Goal: Find specific page/section: Find specific page/section

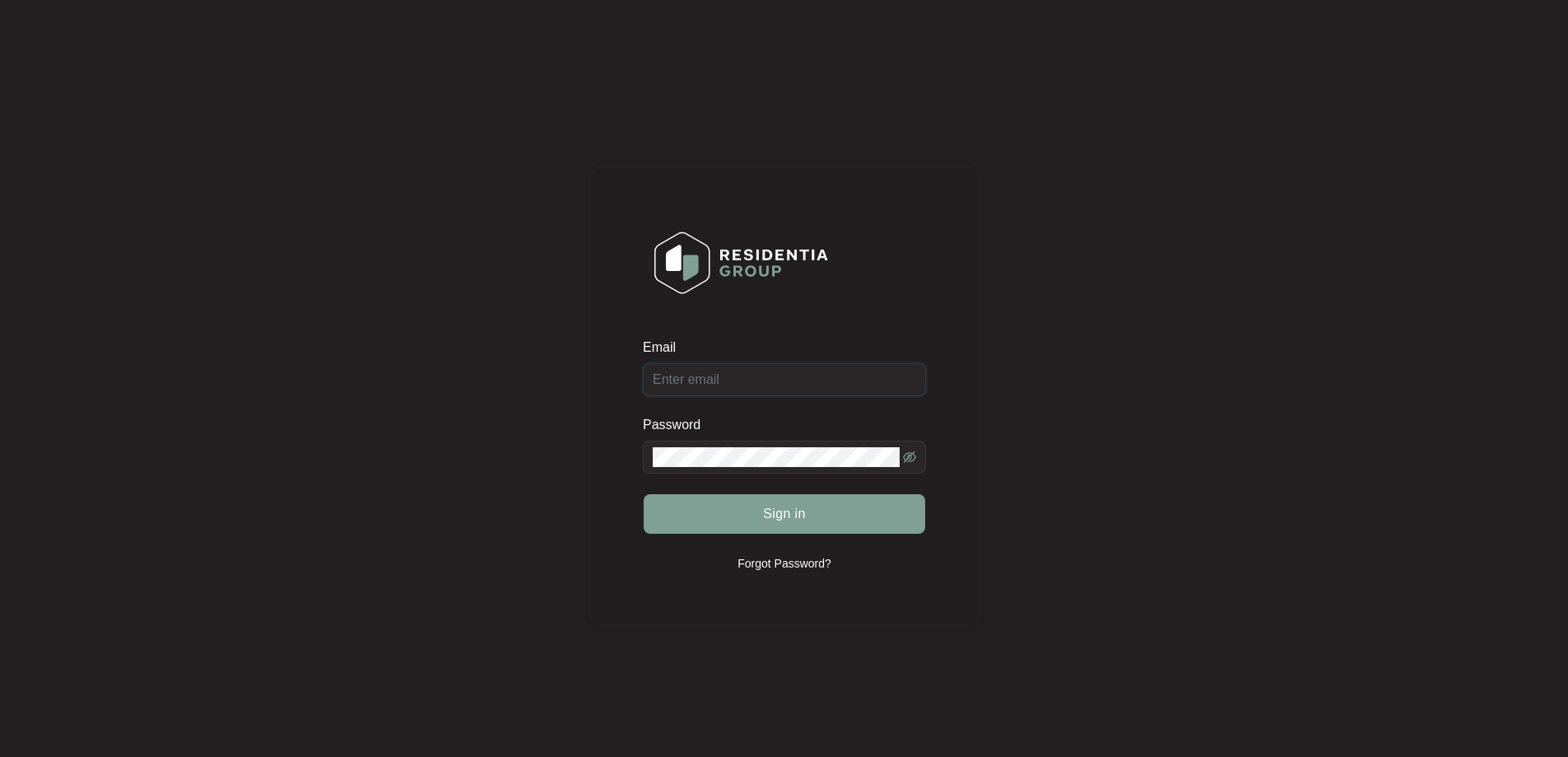
type input "[EMAIL_ADDRESS][DOMAIN_NAME]"
click at [819, 519] on button "Sign in" at bounding box center [784, 513] width 281 height 39
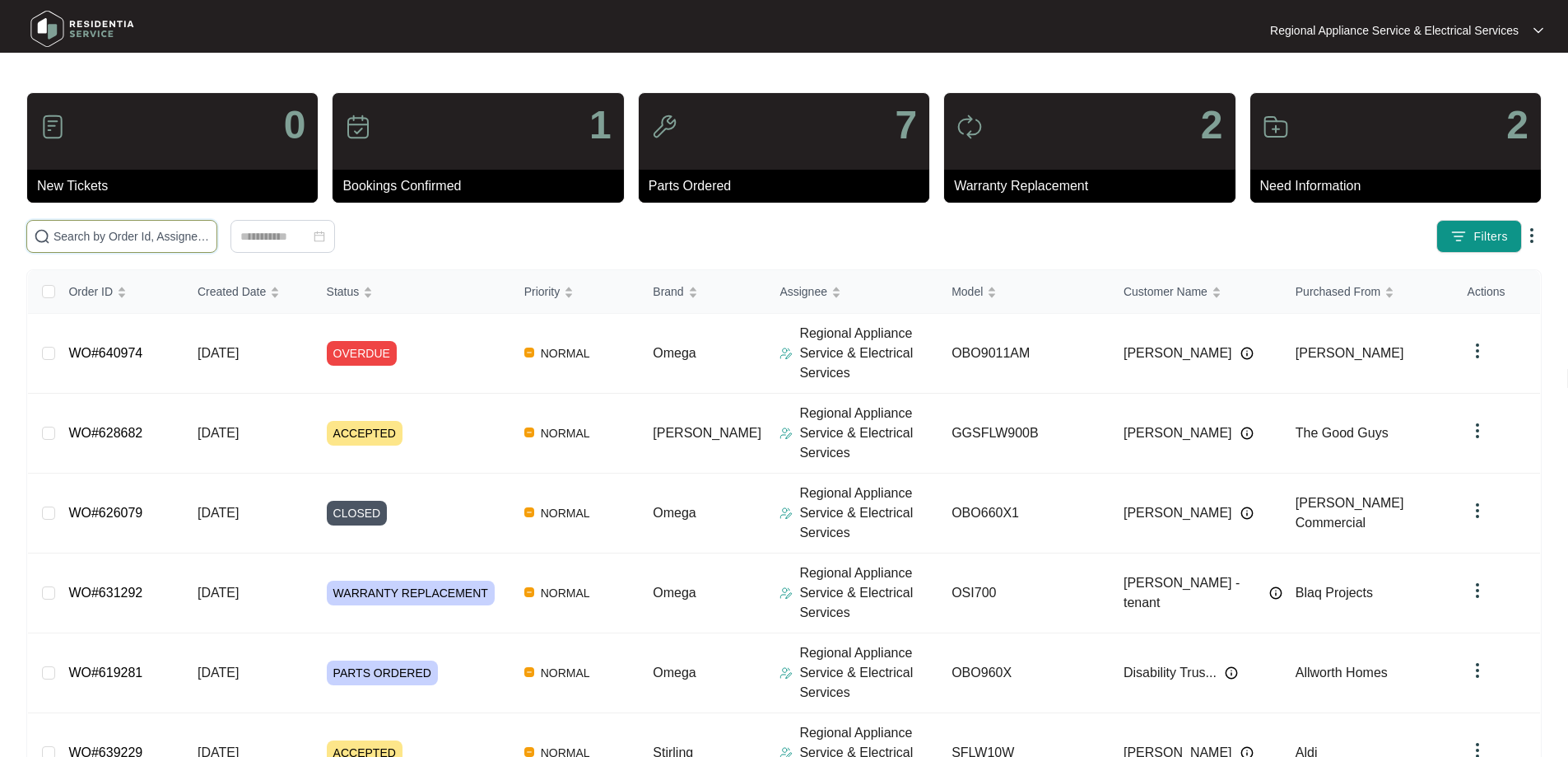
click at [210, 240] on input "text" at bounding box center [131, 236] width 157 height 18
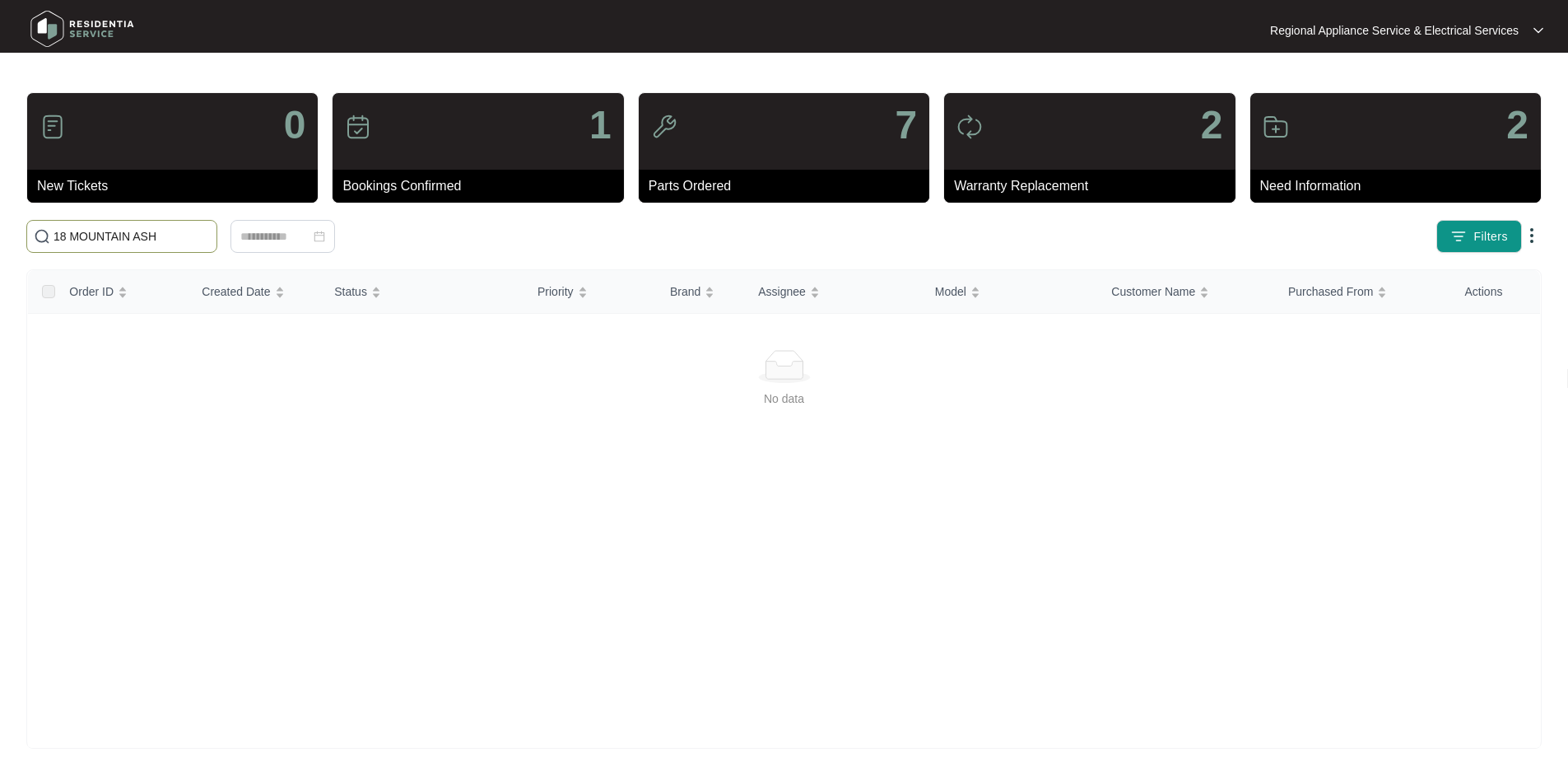
type input "18 MOUNTAIN ASH"
drag, startPoint x: 206, startPoint y: 240, endPoint x: 28, endPoint y: 236, distance: 178.0
click at [19, 239] on main "0 New Tickets 1 Bookings Confirmed 7 Parts Ordered 2 Warranty Replacement 2 Nee…" at bounding box center [784, 388] width 1568 height 775
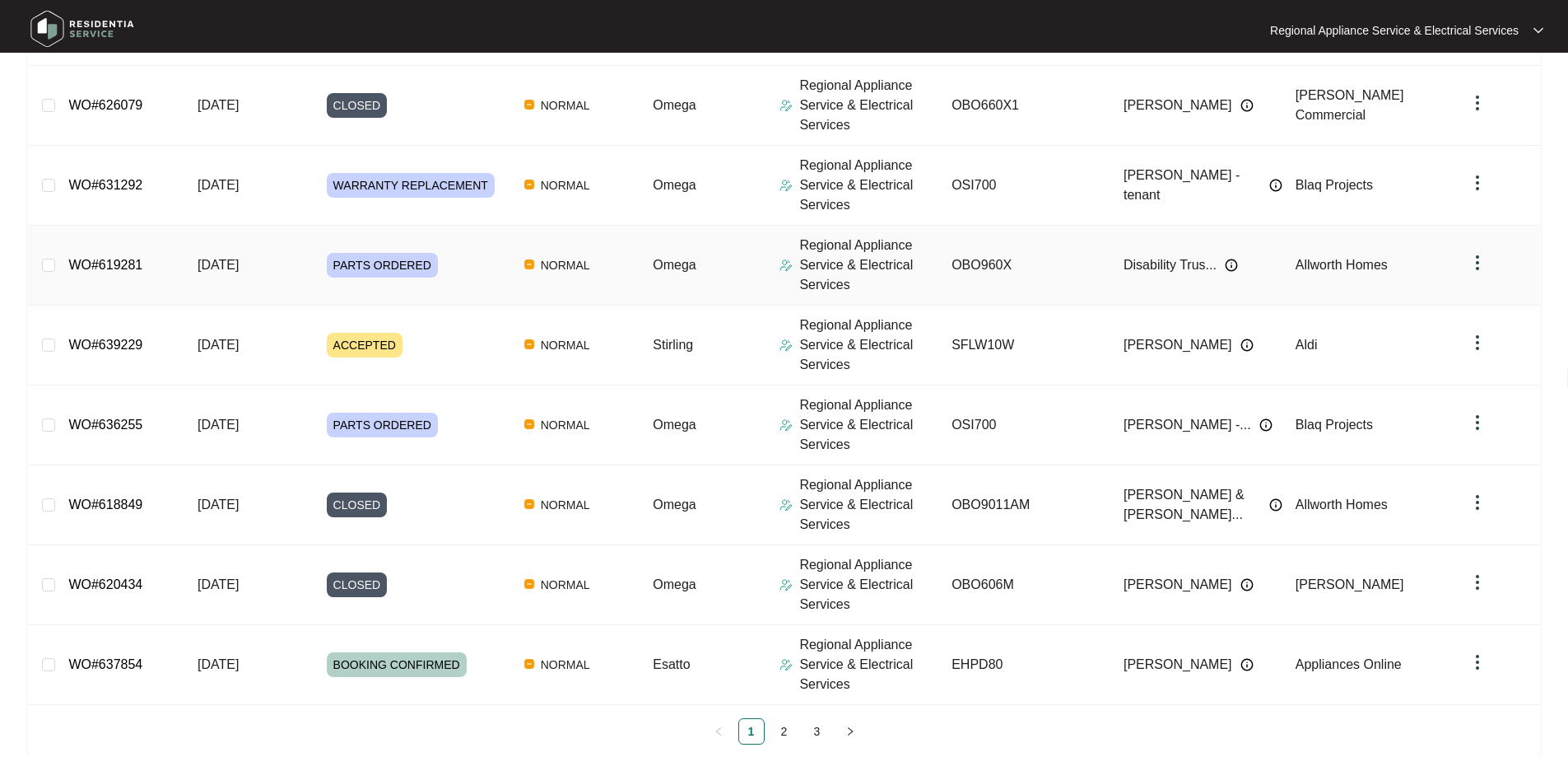
scroll to position [435, 0]
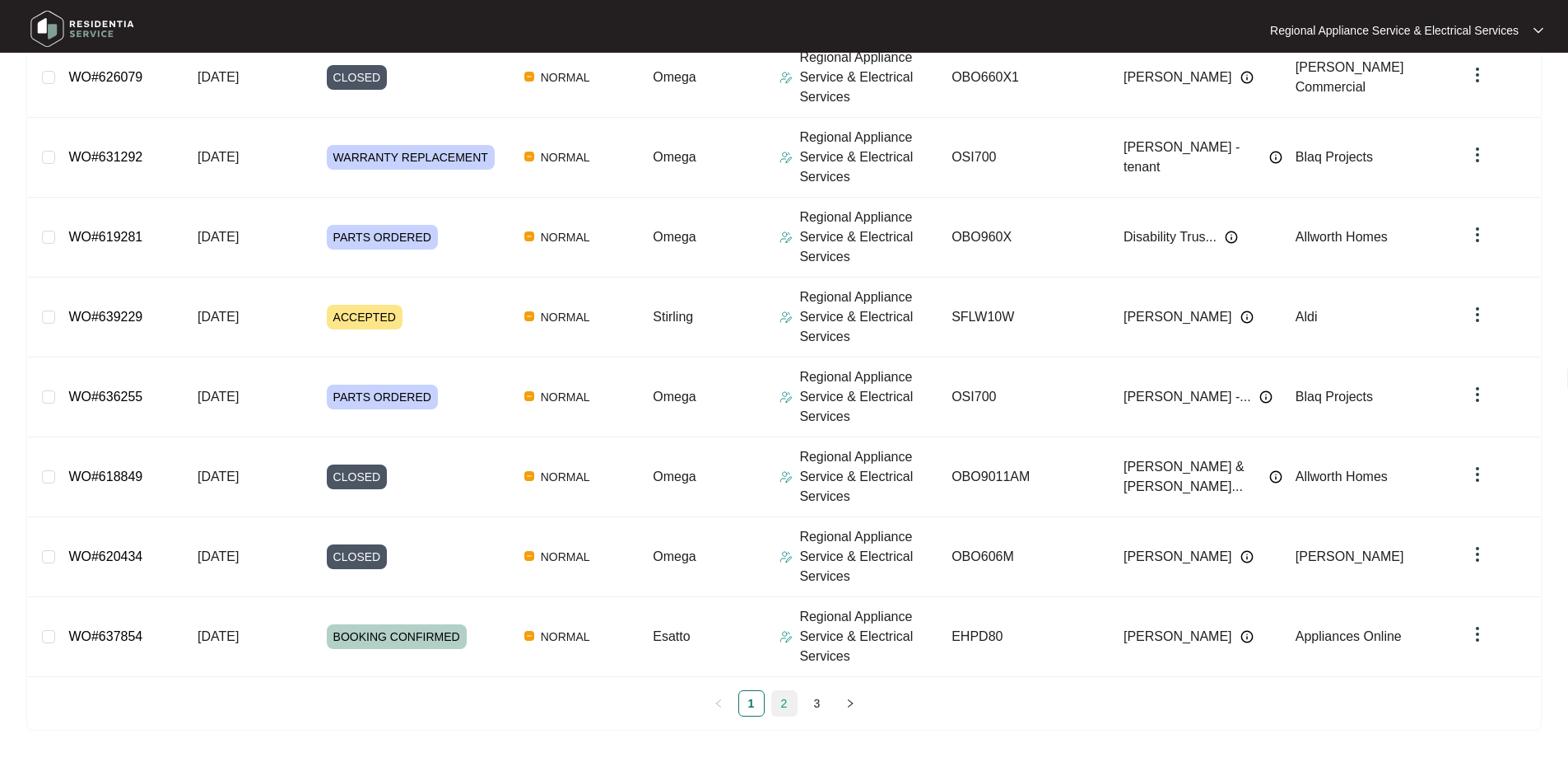
click at [785, 703] on link "2" at bounding box center [784, 703] width 25 height 25
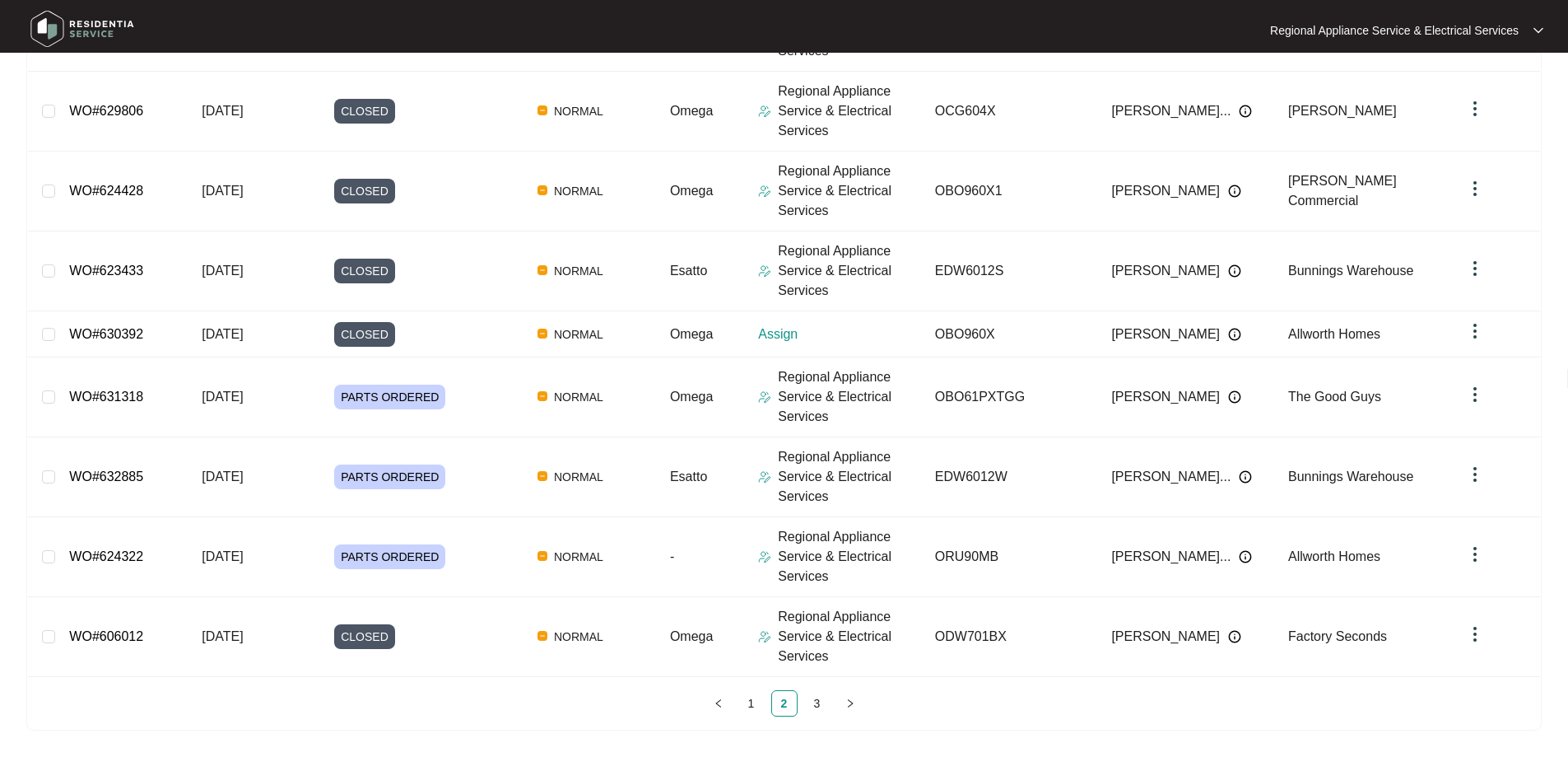
scroll to position [401, 0]
click at [813, 699] on link "3" at bounding box center [817, 704] width 25 height 25
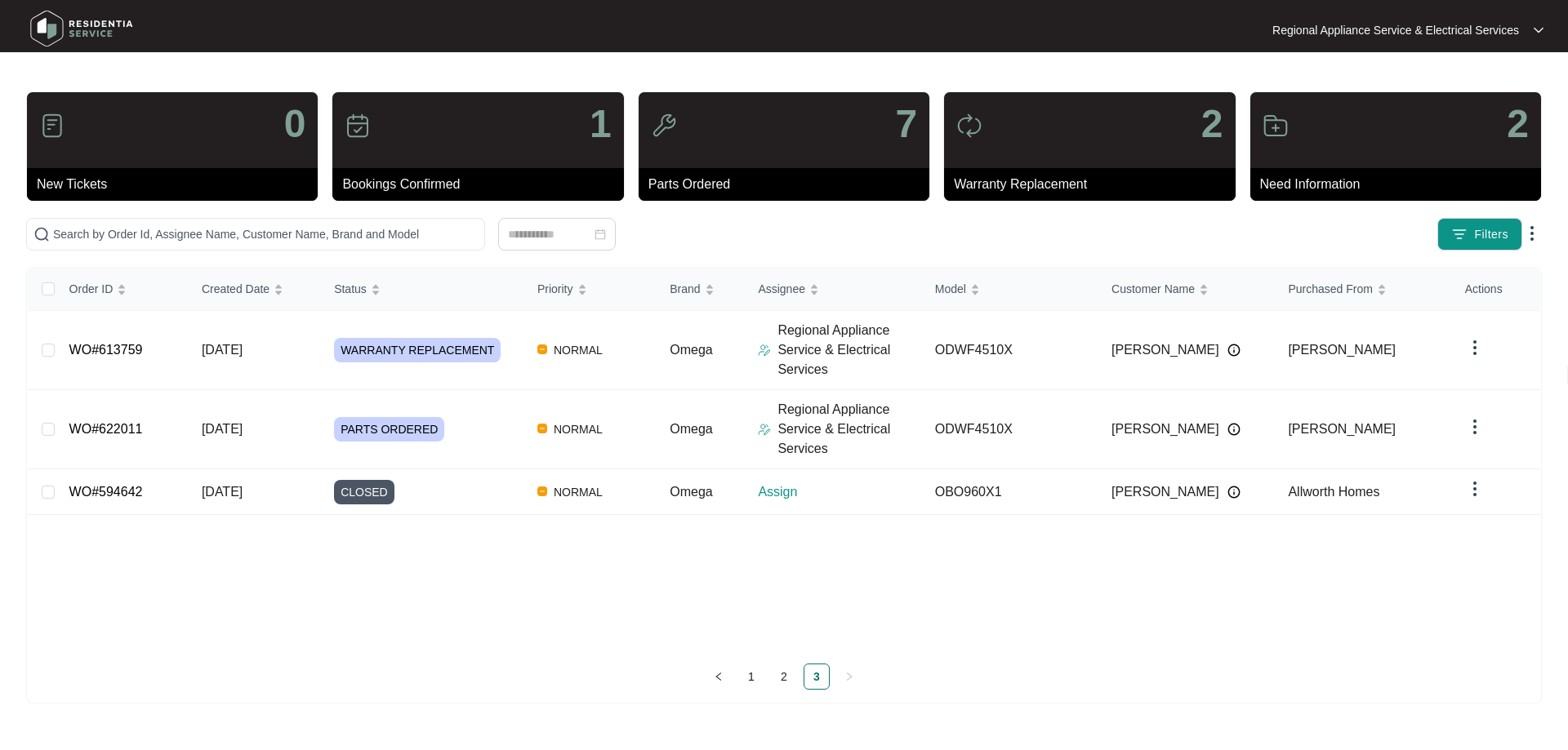
click at [1312, 182] on p "Need Information" at bounding box center [1400, 184] width 281 height 20
click at [1274, 124] on img at bounding box center [1275, 125] width 26 height 26
click at [1304, 164] on div "2" at bounding box center [1395, 131] width 291 height 76
click at [594, 231] on div at bounding box center [556, 234] width 97 height 18
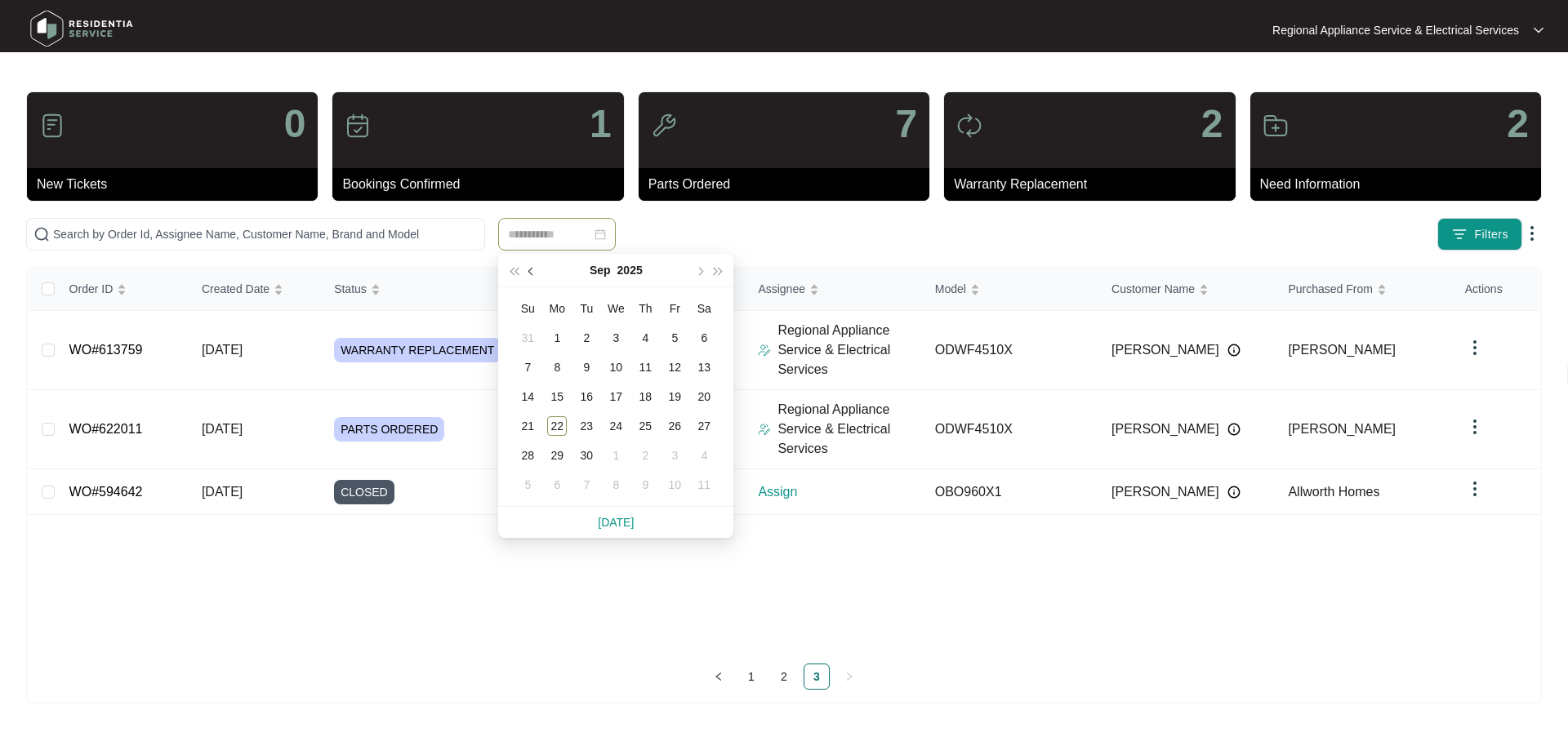
click at [528, 269] on button "button" at bounding box center [532, 271] width 18 height 33
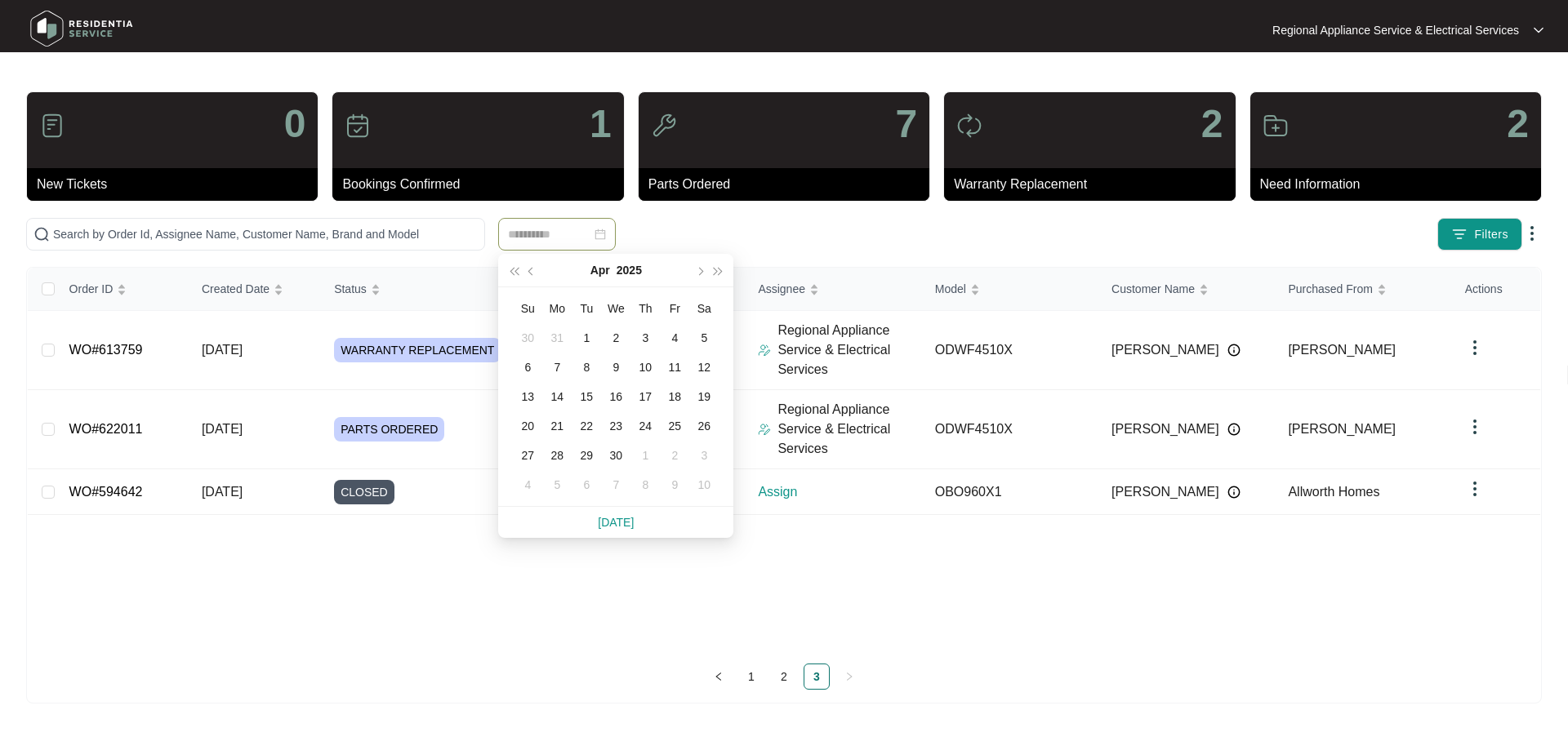
type input "**********"
click at [644, 367] on div "10" at bounding box center [645, 368] width 20 height 20
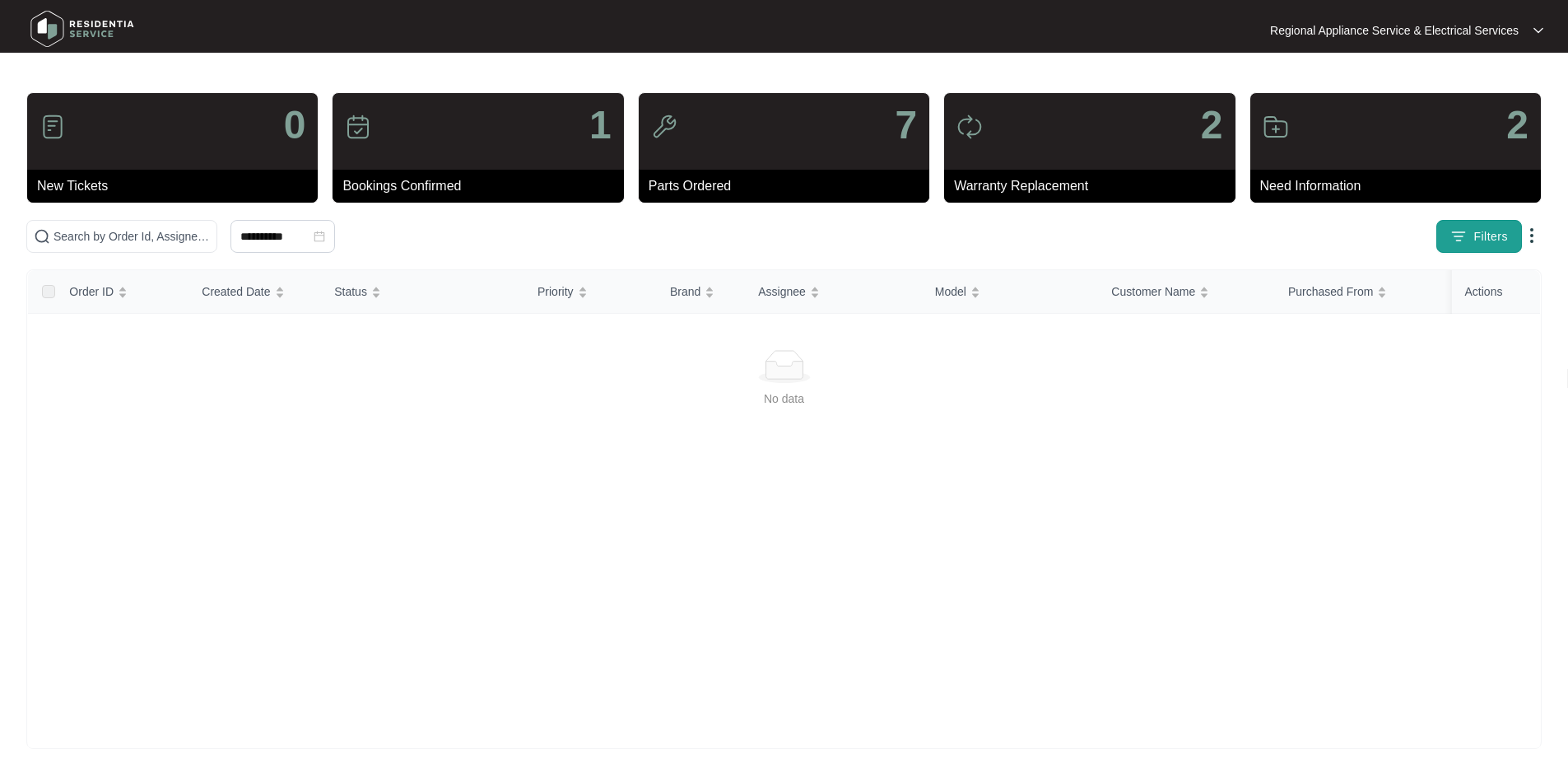
click at [1475, 239] on span "Filters" at bounding box center [1491, 236] width 35 height 17
click at [1004, 400] on div "No data" at bounding box center [784, 399] width 1473 height 18
click at [1536, 235] on img at bounding box center [1532, 236] width 20 height 20
click at [1215, 450] on div "No data" at bounding box center [784, 531] width 1512 height 441
